Goal: Navigation & Orientation: Find specific page/section

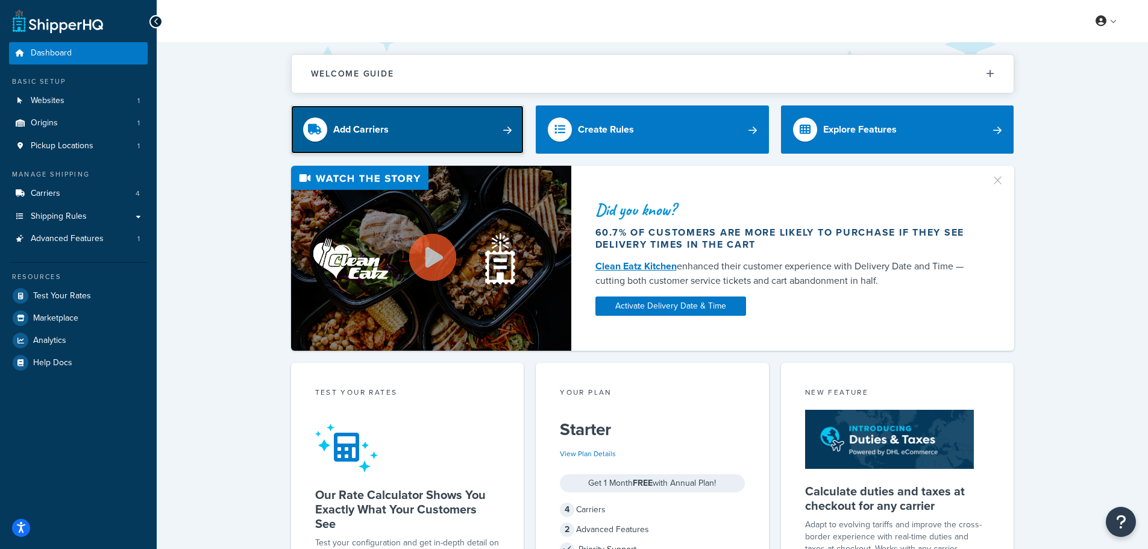
click at [499, 126] on link "Add Carriers" at bounding box center [407, 129] width 233 height 48
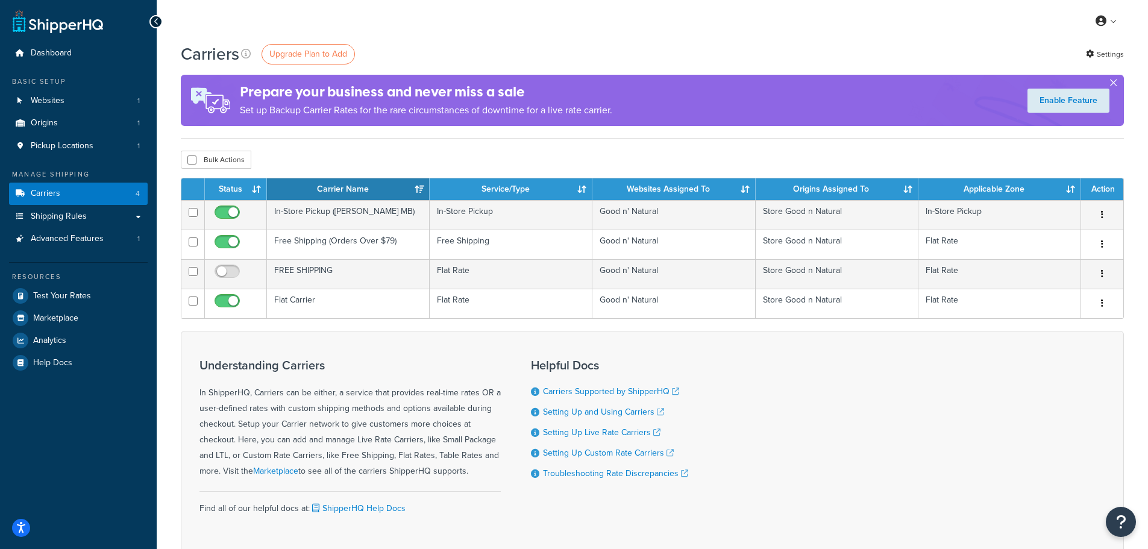
click at [1115, 84] on button "button" at bounding box center [1113, 85] width 3 height 3
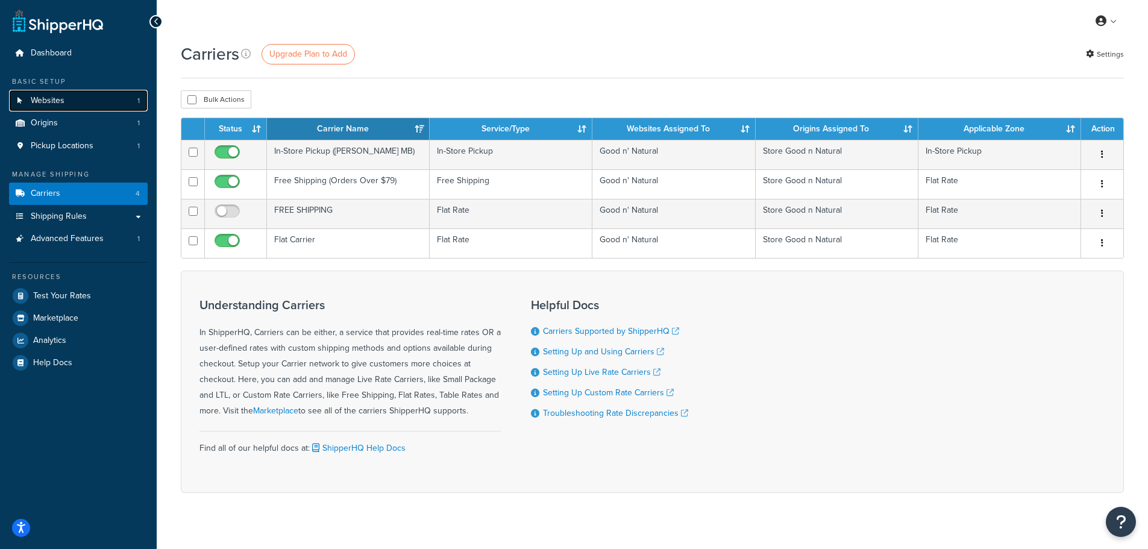
click at [55, 96] on span "Websites" at bounding box center [48, 101] width 34 height 10
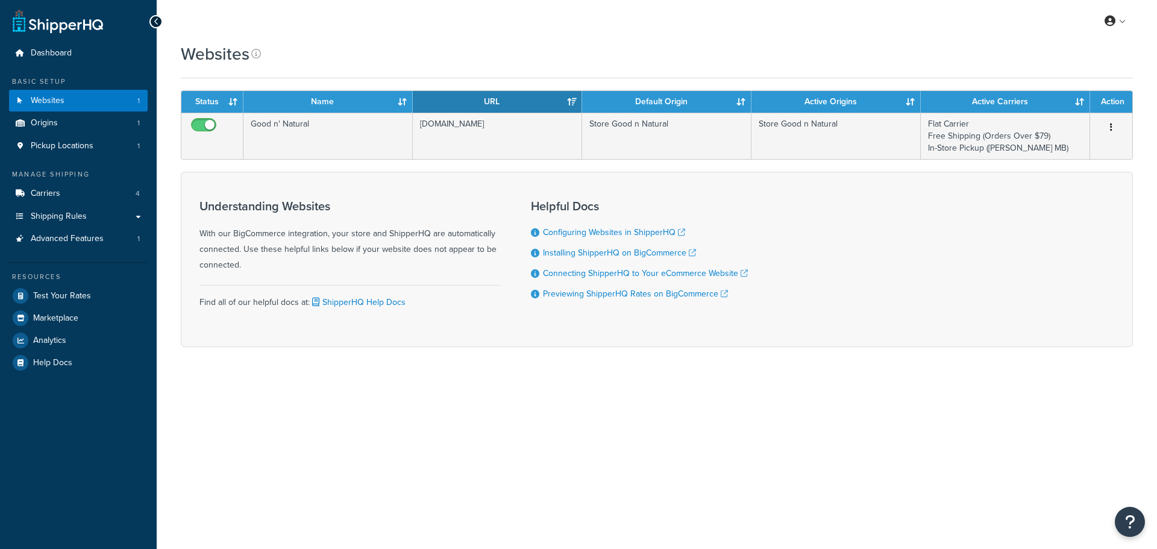
click at [154, 20] on icon at bounding box center [156, 21] width 5 height 8
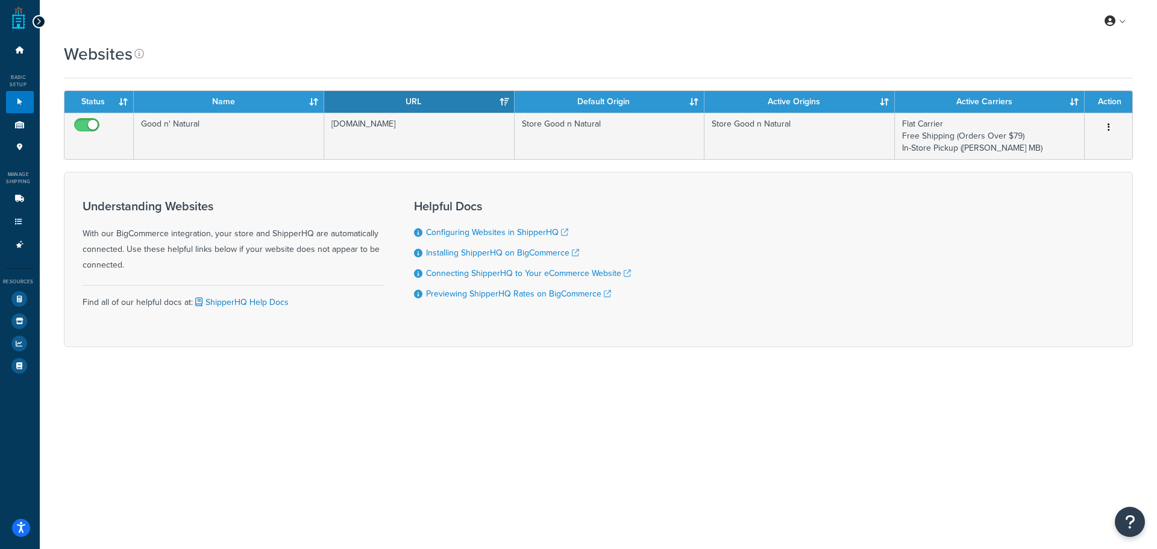
click at [36, 20] on icon at bounding box center [38, 21] width 5 height 8
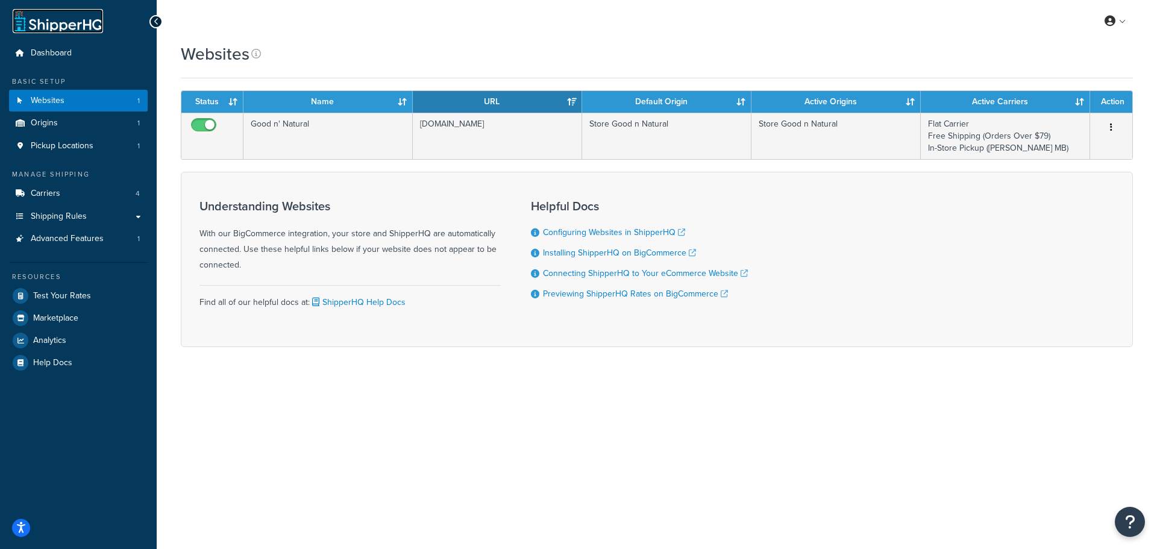
click at [20, 23] on link at bounding box center [58, 21] width 90 height 24
click at [39, 54] on span "Dashboard" at bounding box center [51, 53] width 41 height 10
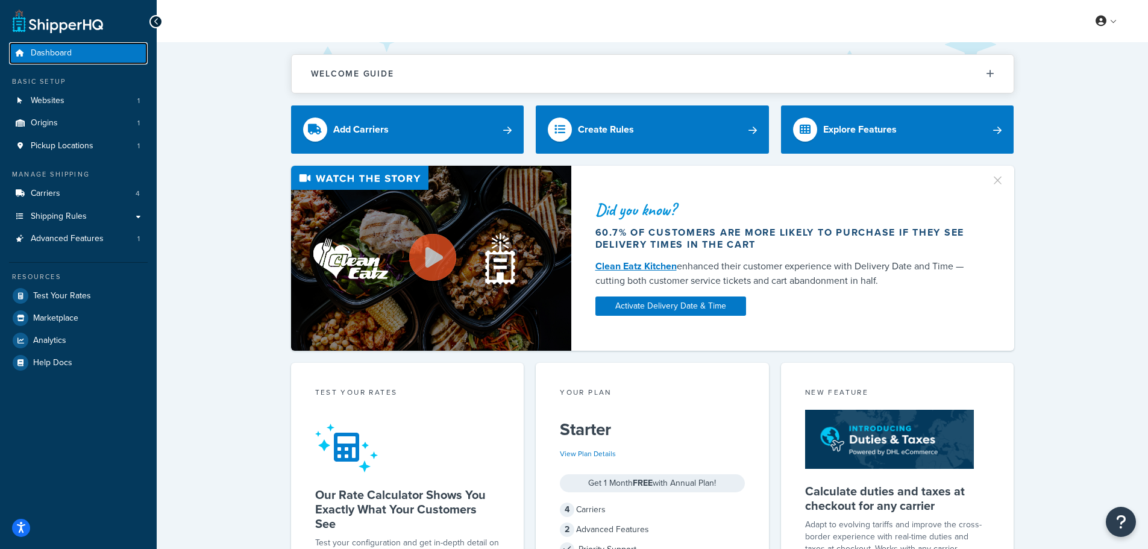
click at [51, 58] on span "Dashboard" at bounding box center [51, 53] width 41 height 10
